Goal: Task Accomplishment & Management: Manage account settings

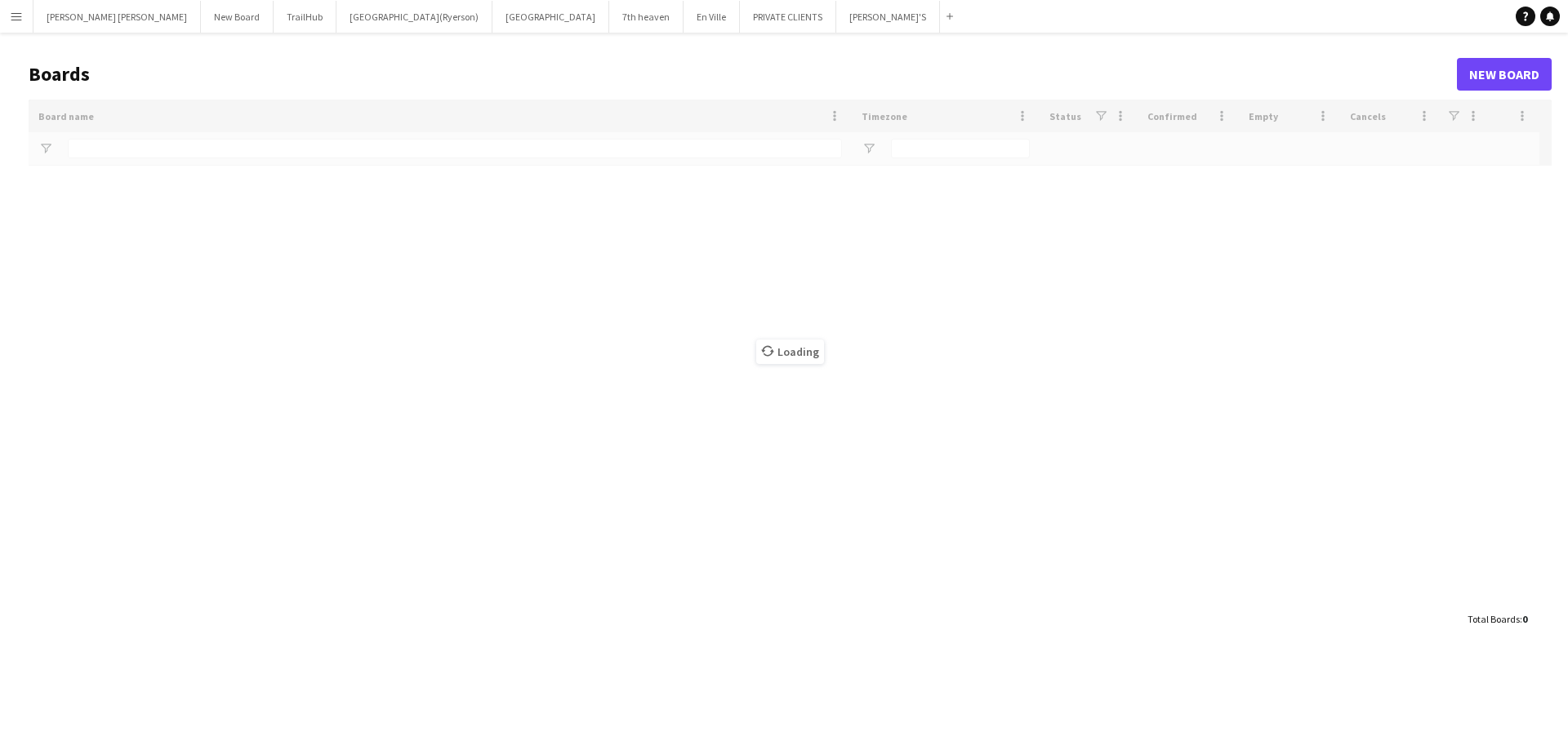
type input "**********"
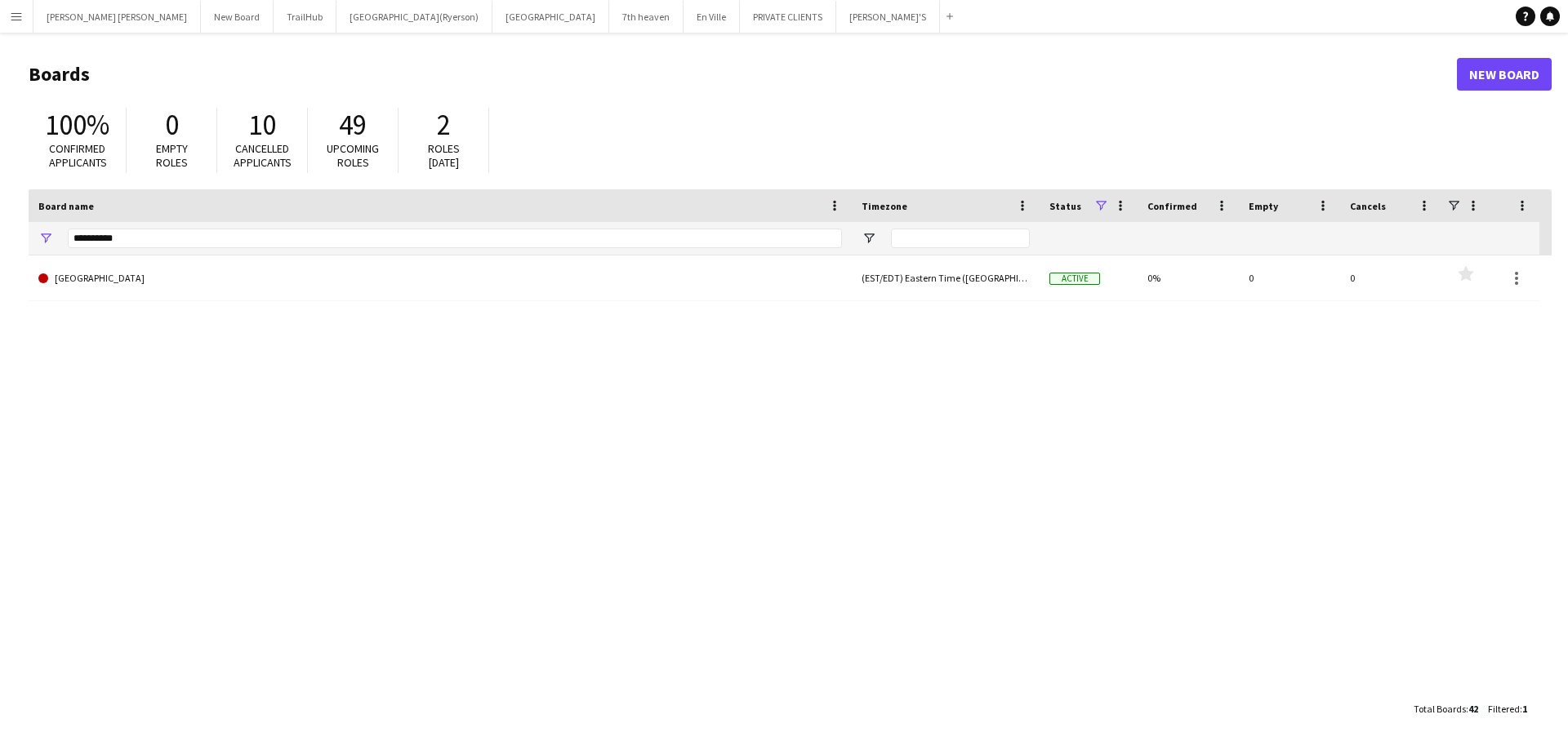
click at [32, 14] on div "MILLER LASH Close New Board Close TrailHub Close Toronto Metropolitan Universit…" at bounding box center [496, 16] width 927 height 32
click at [18, 16] on app-icon "Menu" at bounding box center [16, 16] width 13 height 13
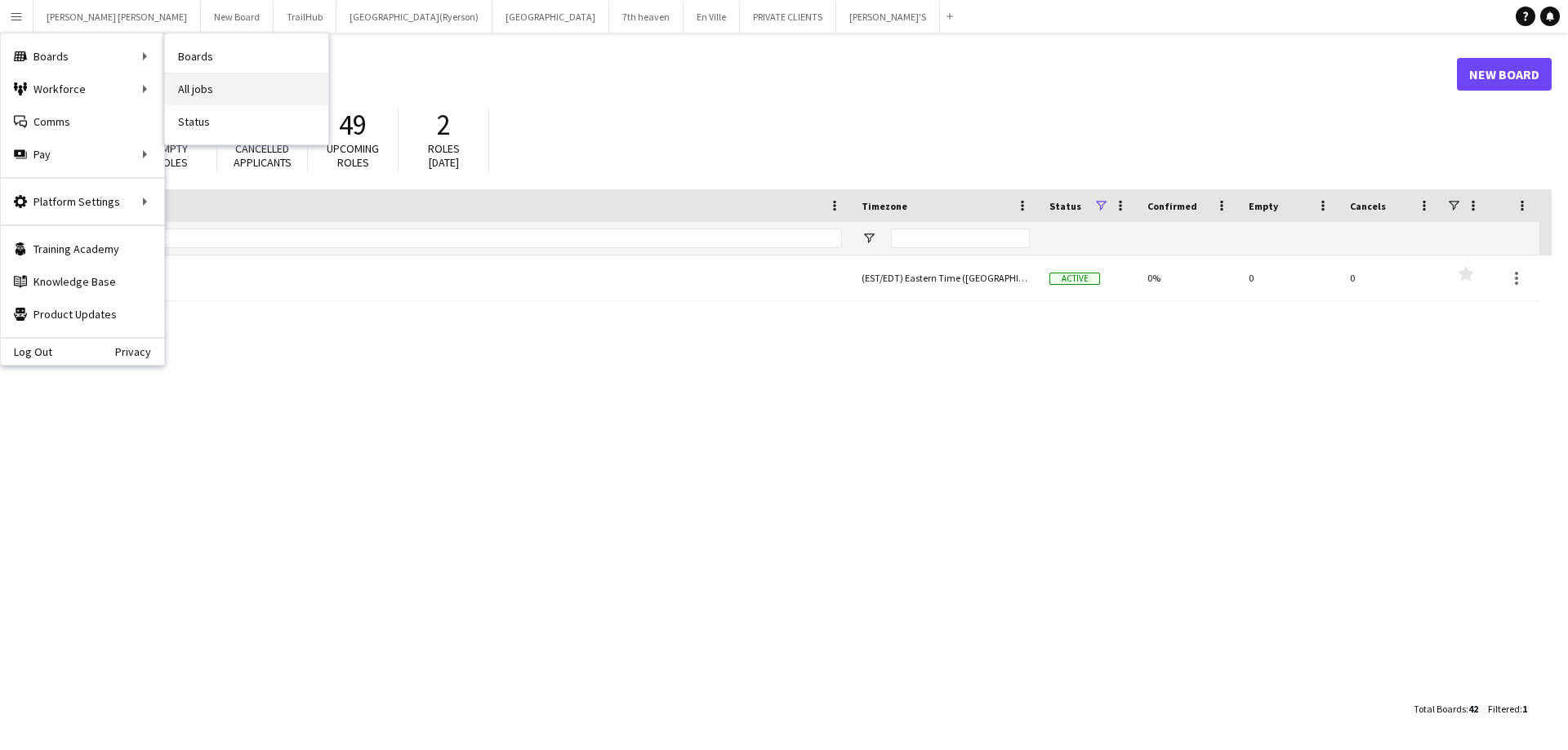
click at [202, 84] on link "All jobs" at bounding box center [246, 88] width 164 height 32
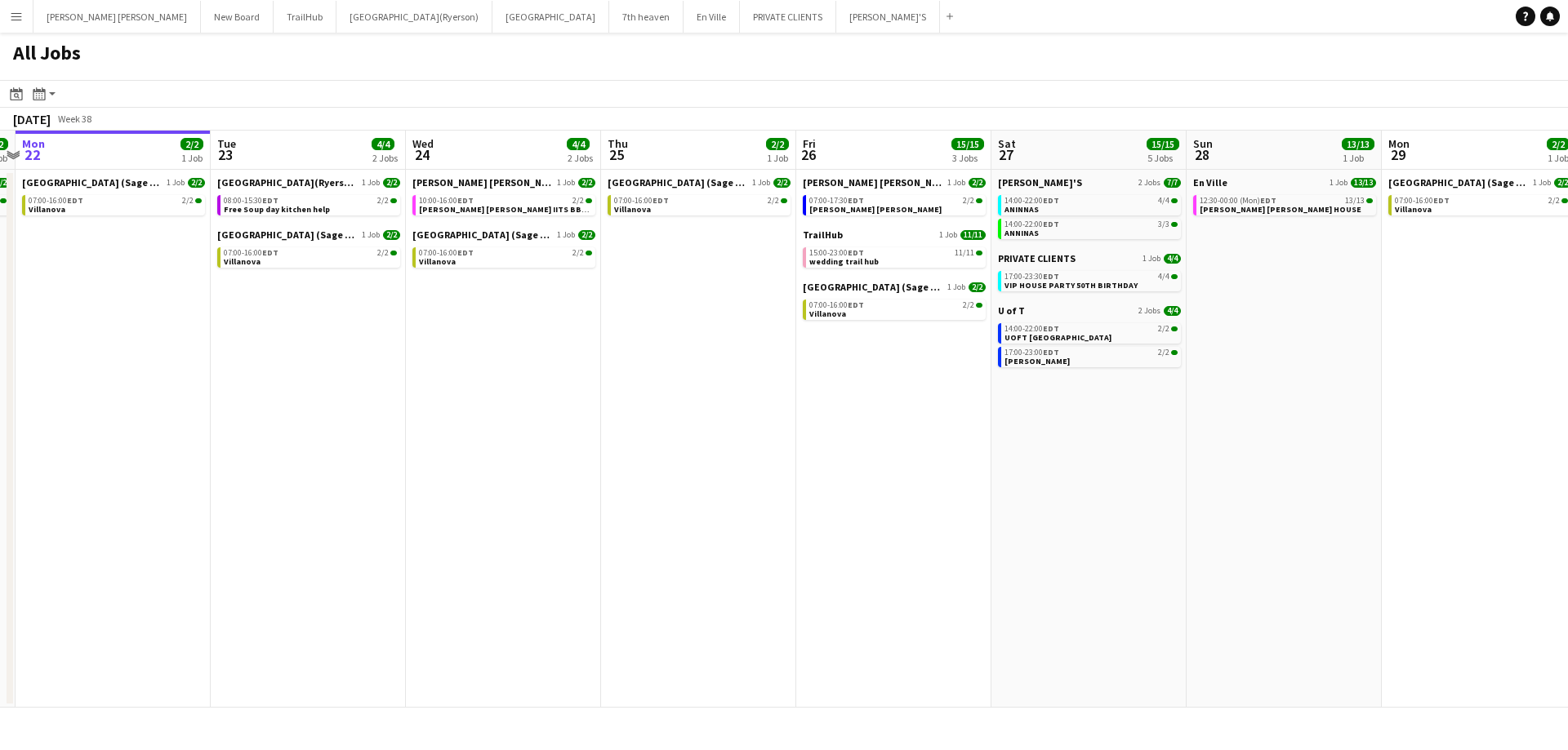
scroll to position [0, 572]
drag, startPoint x: 580, startPoint y: 417, endPoint x: 405, endPoint y: 406, distance: 175.3
click at [405, 406] on app-calendar-viewport "Fri 19 15/15 5 Jobs Sat 20 23/23 3 Jobs Sun 21 2/2 1 Job Mon 22 2/2 1 Job Tue 2…" at bounding box center [784, 418] width 1568 height 577
click at [260, 212] on span "Free Soup day kitchen help" at bounding box center [275, 209] width 106 height 11
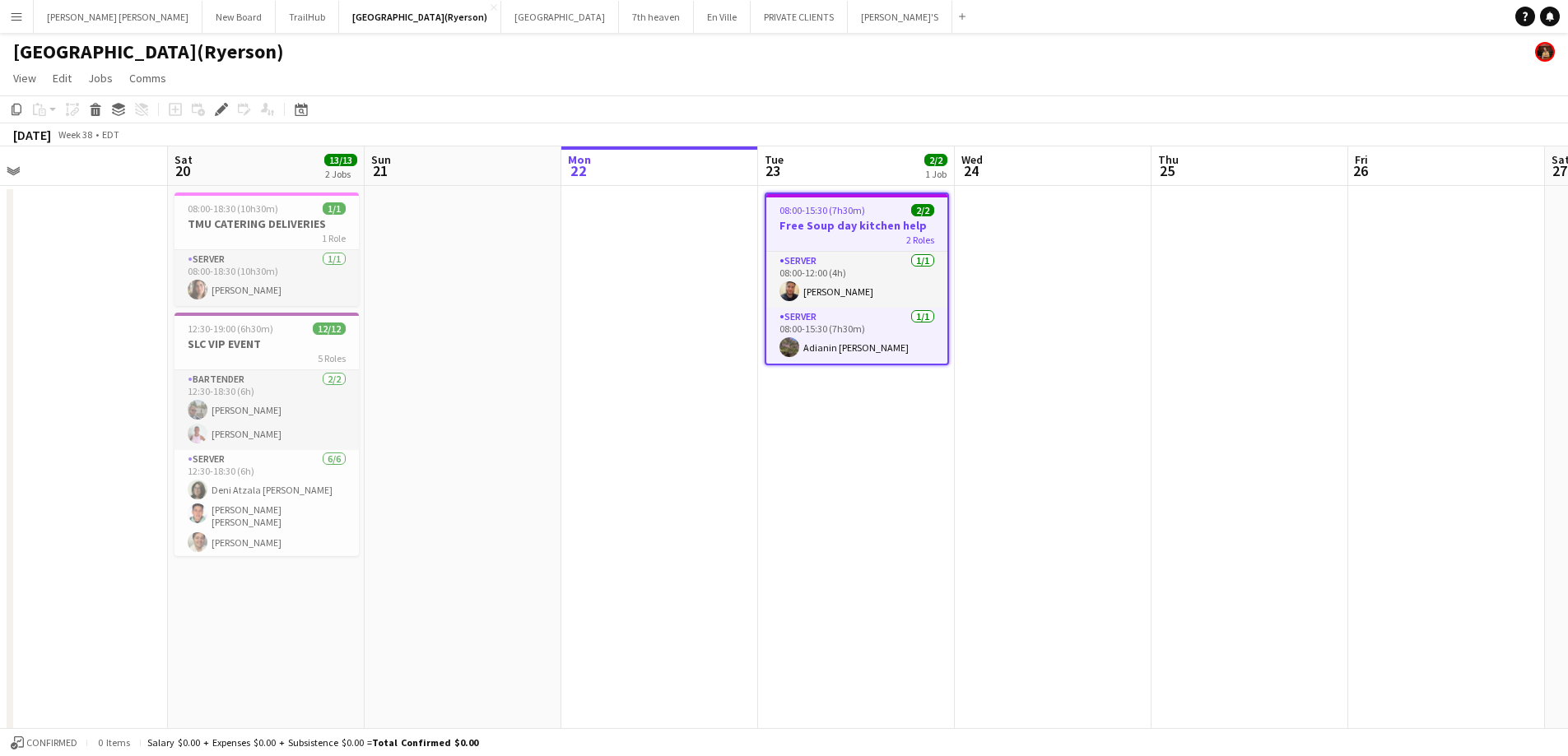
drag, startPoint x: 559, startPoint y: 441, endPoint x: 770, endPoint y: 392, distance: 216.6
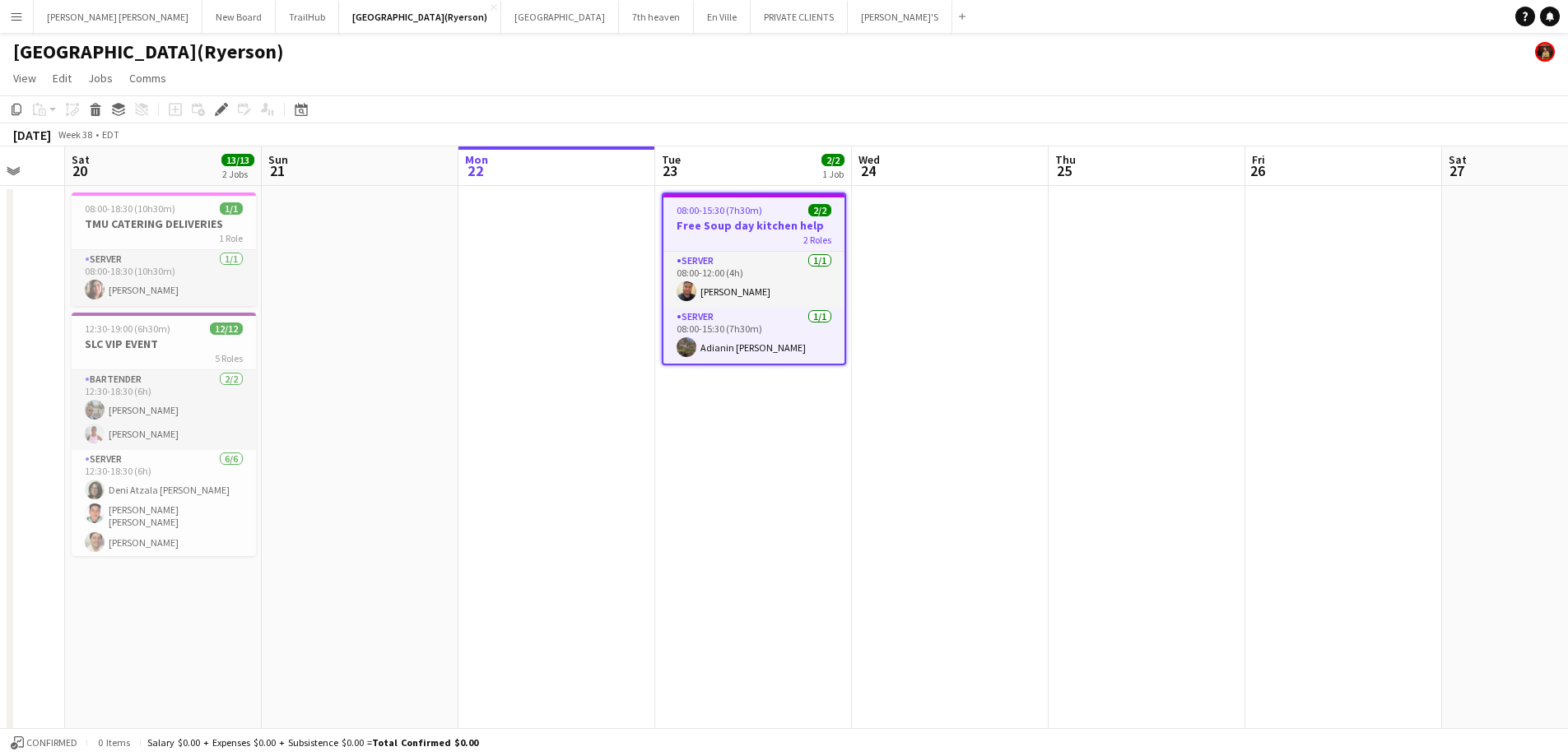
scroll to position [0, 585]
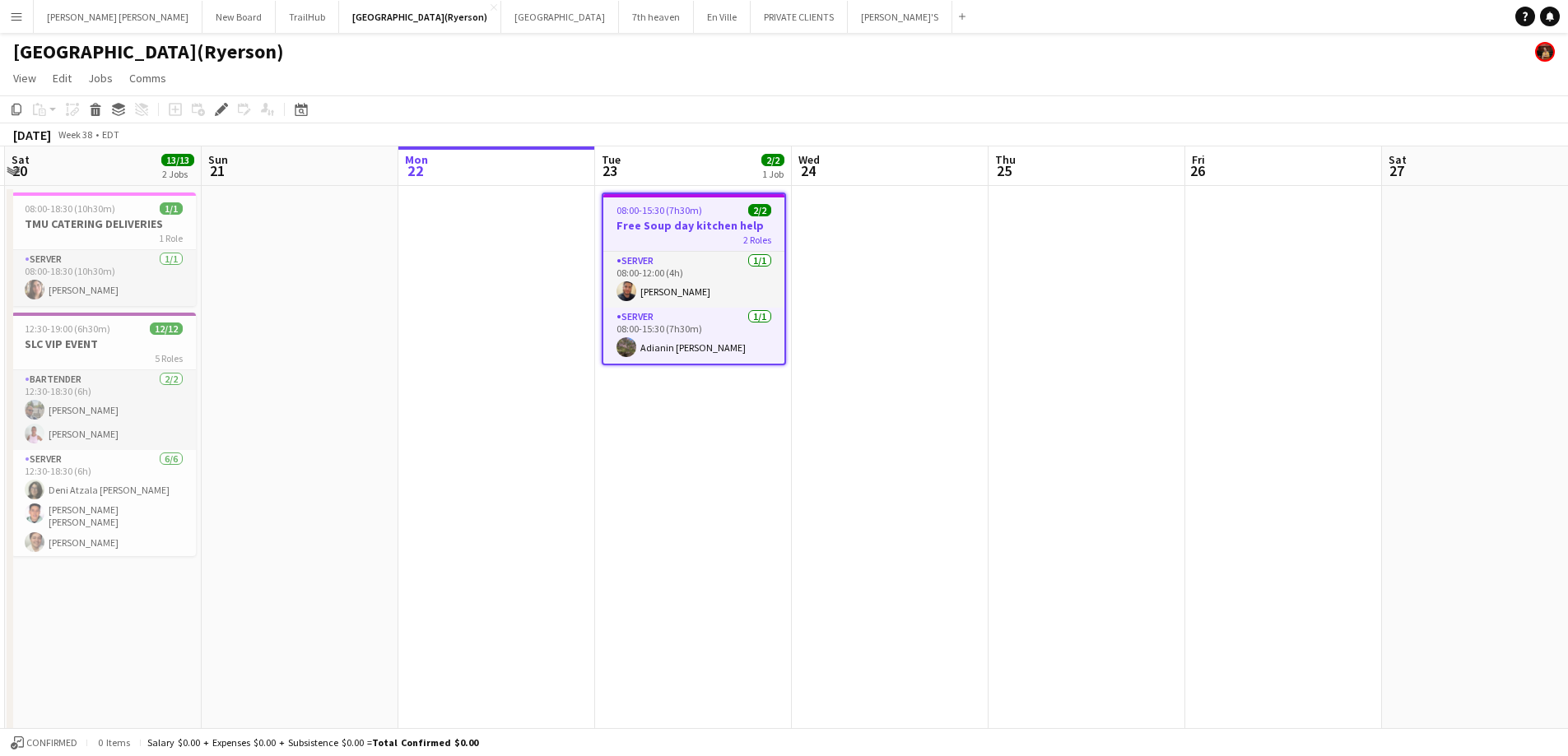
drag, startPoint x: 715, startPoint y: 408, endPoint x: 552, endPoint y: 405, distance: 163.0
drag, startPoint x: 325, startPoint y: 322, endPoint x: 124, endPoint y: 145, distance: 267.8
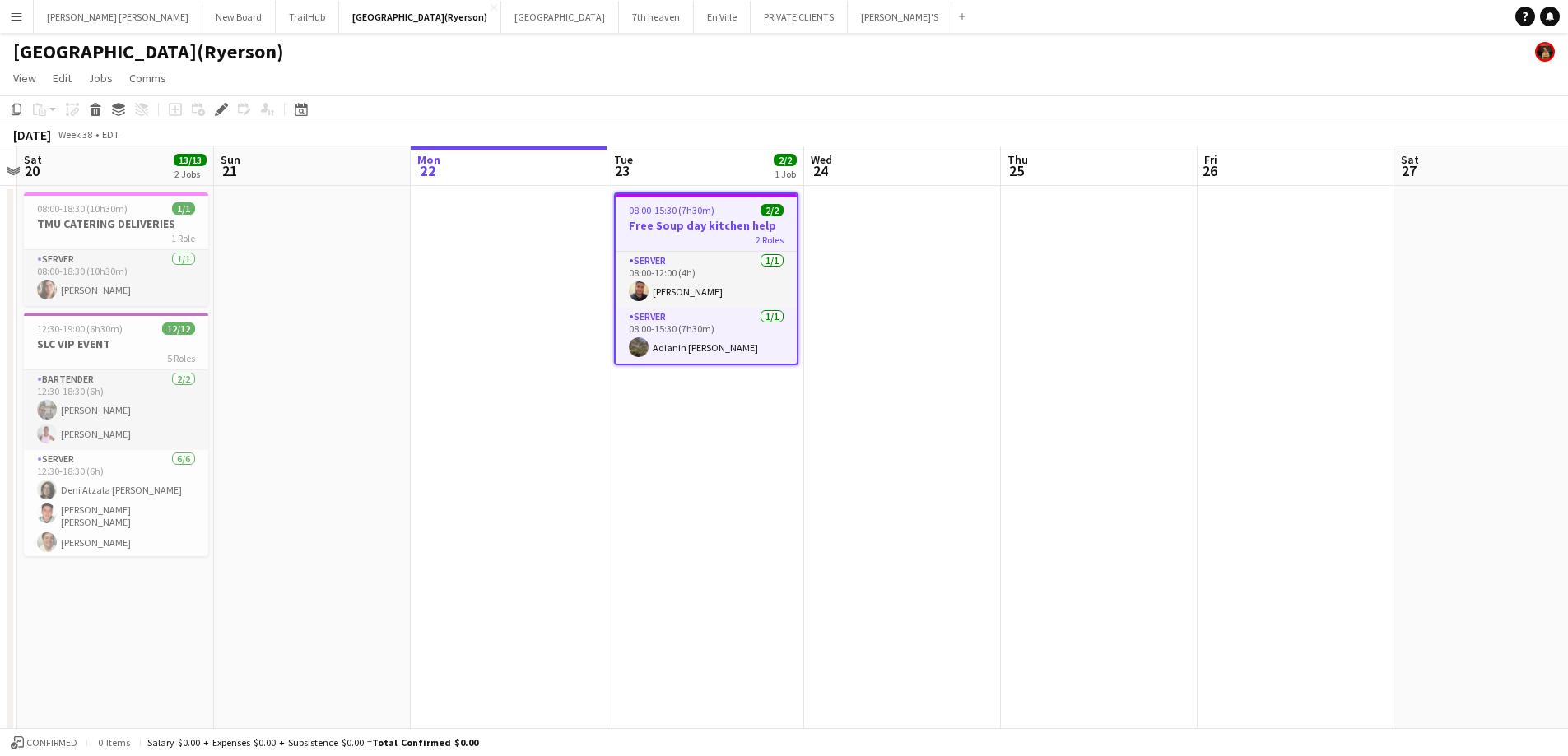
click at [12, 13] on app-icon "Menu" at bounding box center [16, 16] width 13 height 13
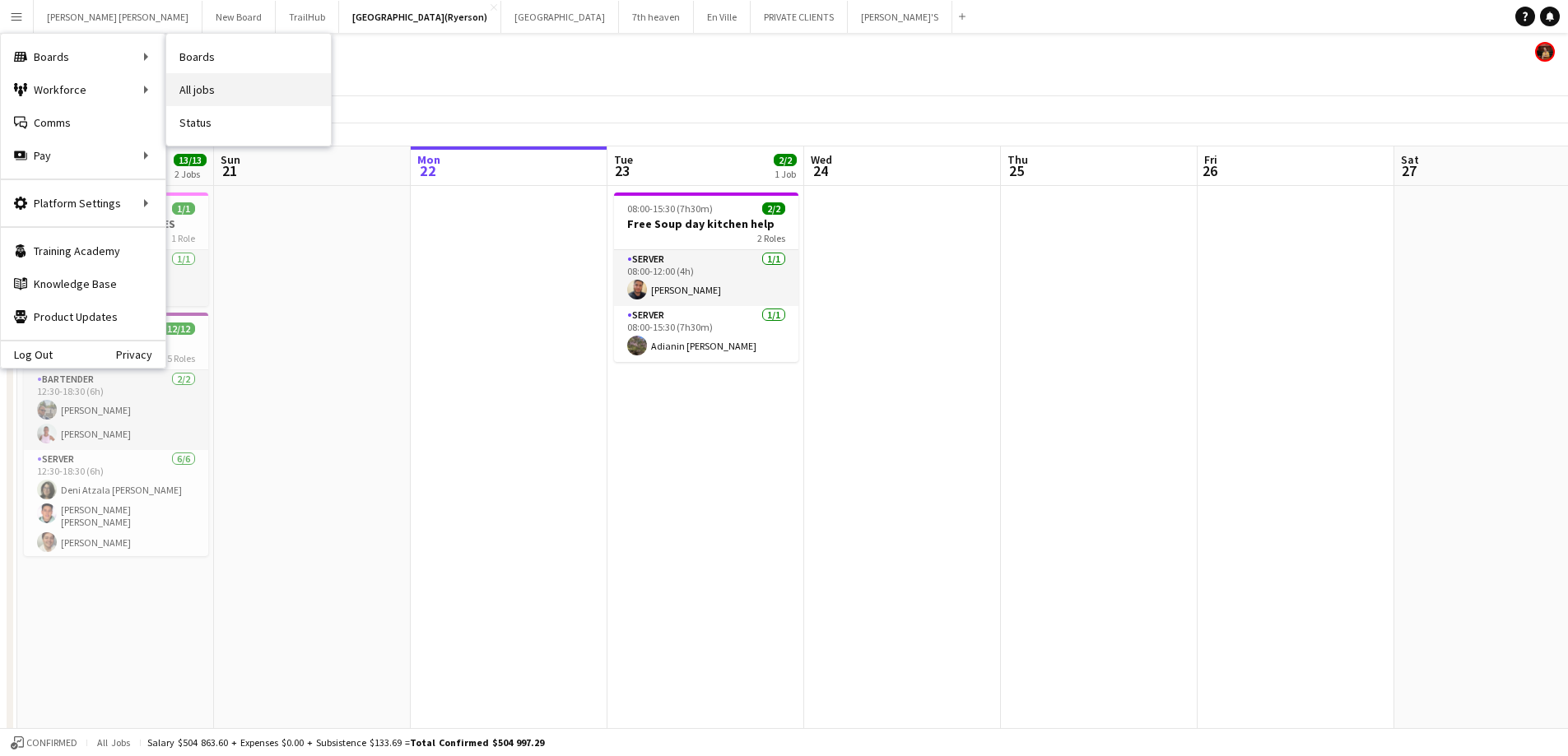
click at [193, 89] on link "All jobs" at bounding box center [248, 89] width 165 height 33
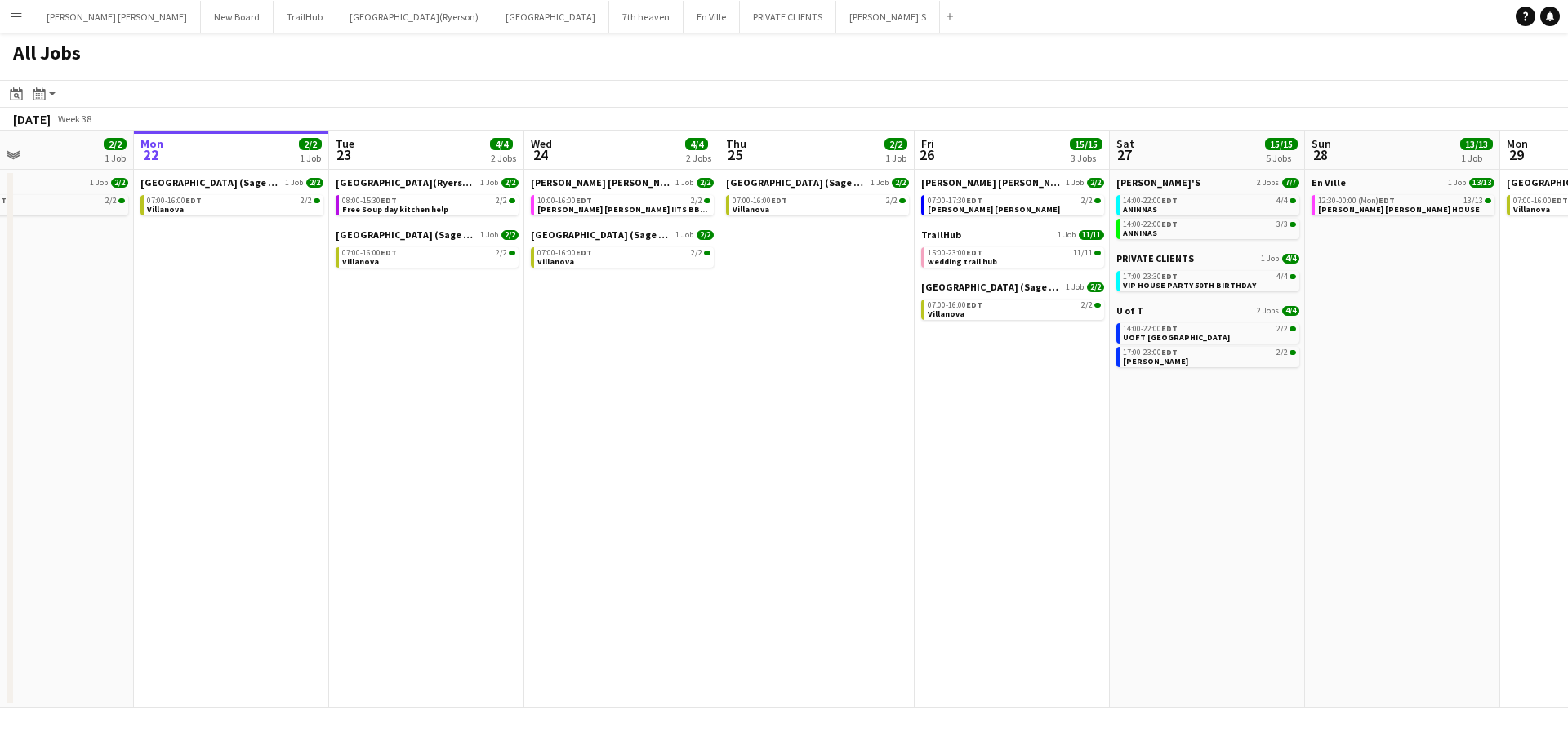
scroll to position [0, 453]
drag, startPoint x: 352, startPoint y: 327, endPoint x: 290, endPoint y: 327, distance: 62.0
click at [290, 327] on app-calendar-viewport "Fri 19 15/15 5 Jobs Sat 20 23/23 3 Jobs Sun 21 2/2 1 Job Mon 22 2/2 1 Job Tue 2…" at bounding box center [784, 418] width 1568 height 577
click at [402, 209] on span "Free Soup day kitchen help" at bounding box center [394, 209] width 106 height 11
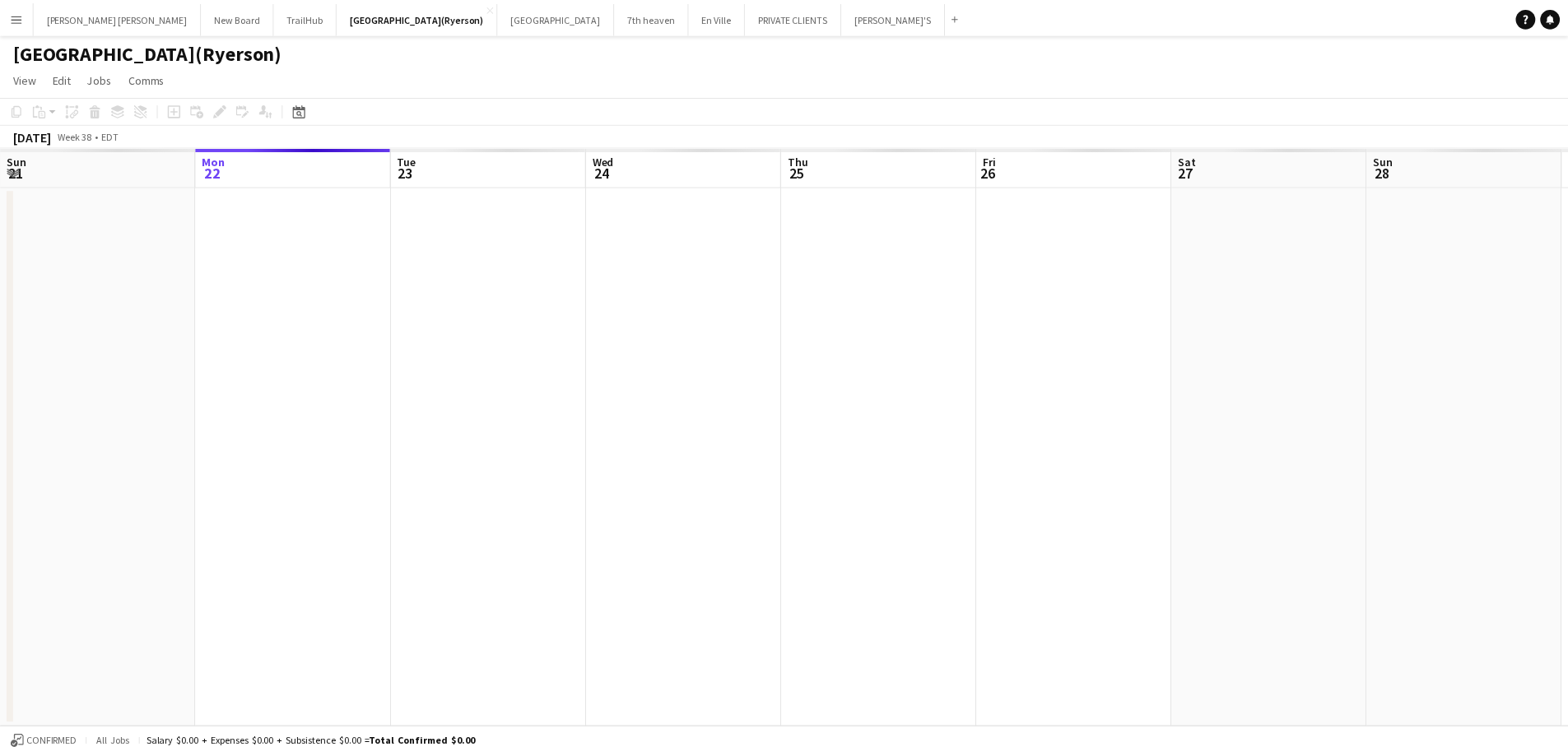
scroll to position [0, 566]
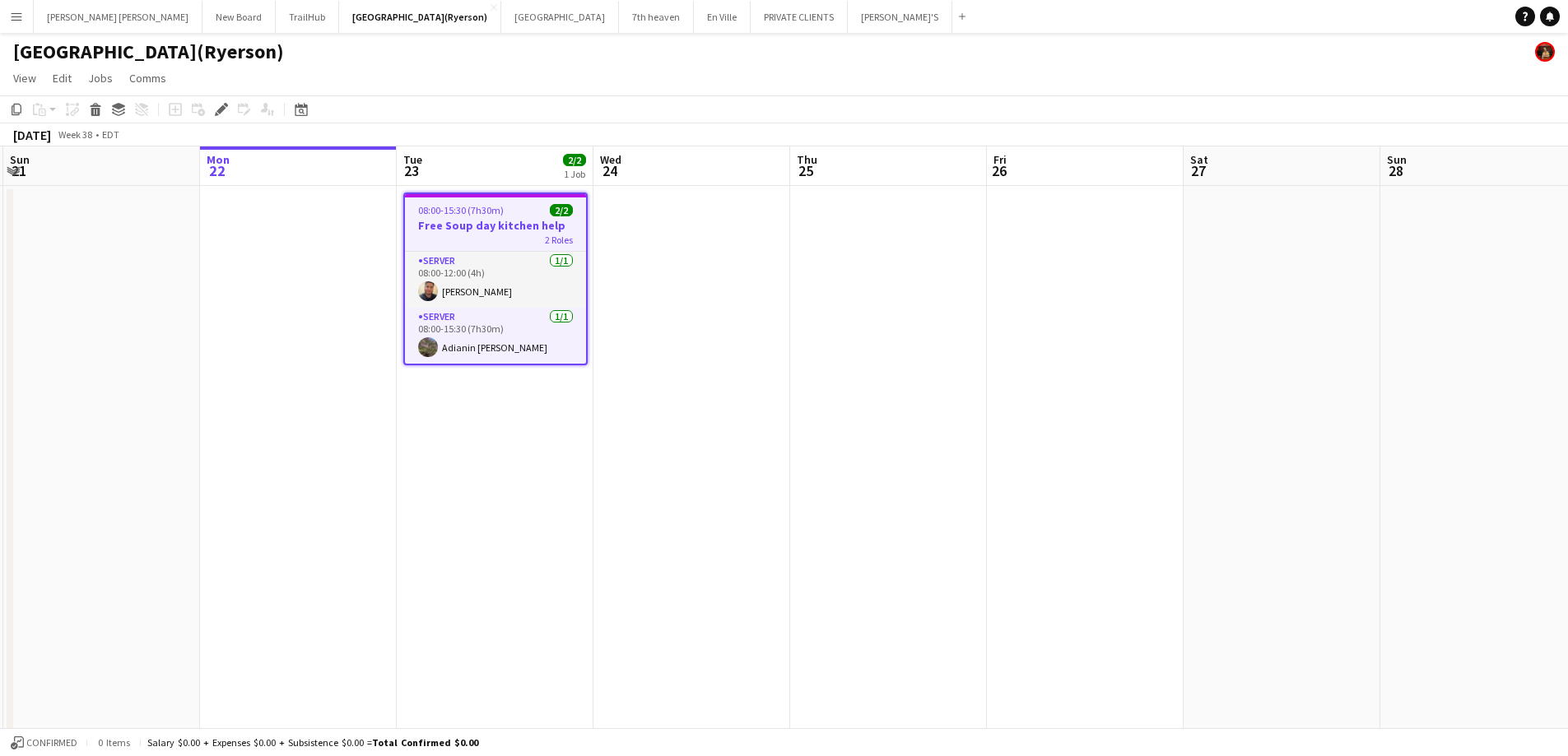
drag, startPoint x: 523, startPoint y: 360, endPoint x: 311, endPoint y: 368, distance: 212.2
click at [1, 6] on button "Menu" at bounding box center [16, 16] width 33 height 33
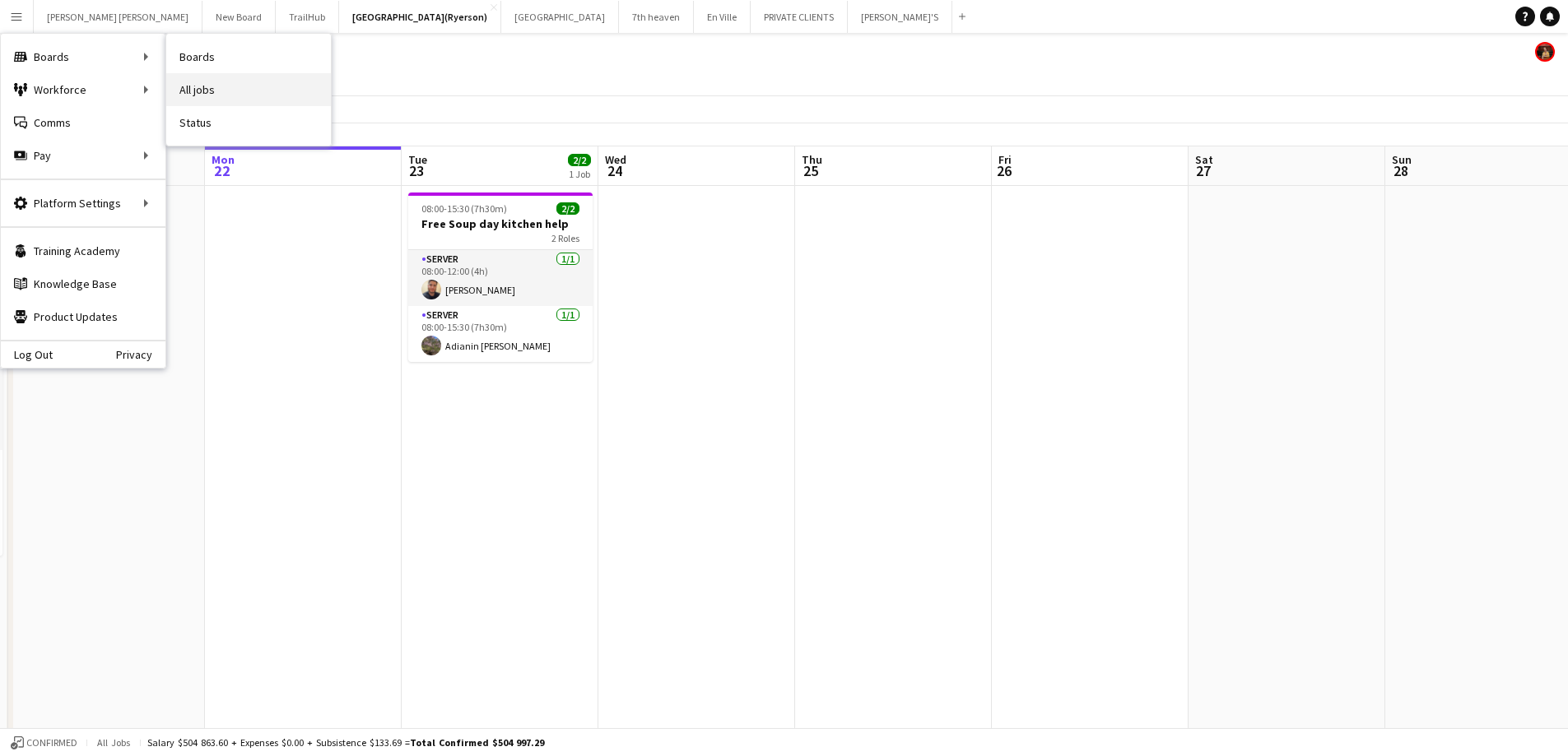
click at [214, 92] on link "All jobs" at bounding box center [248, 89] width 165 height 33
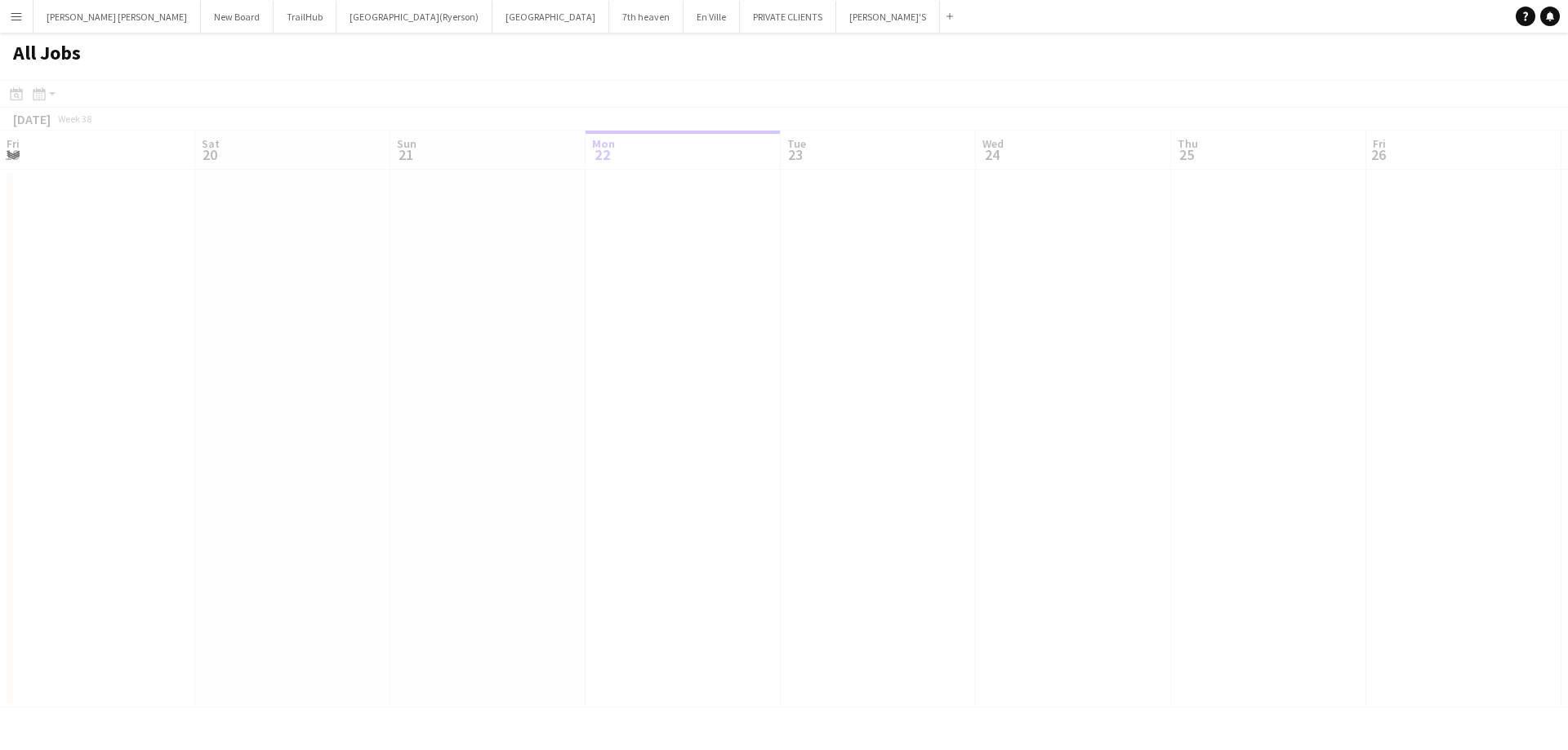
scroll to position [0, 390]
